Goal: Find contact information: Find contact information

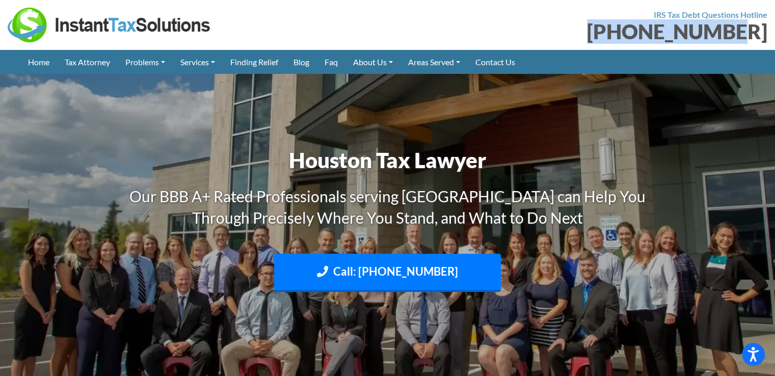
click at [763, 30] on div "[PHONE_NUMBER]" at bounding box center [582, 31] width 373 height 20
copy div "[PHONE_NUMBER]"
click at [507, 62] on link "Contact Us" at bounding box center [495, 62] width 55 height 24
